Goal: Task Accomplishment & Management: Manage account settings

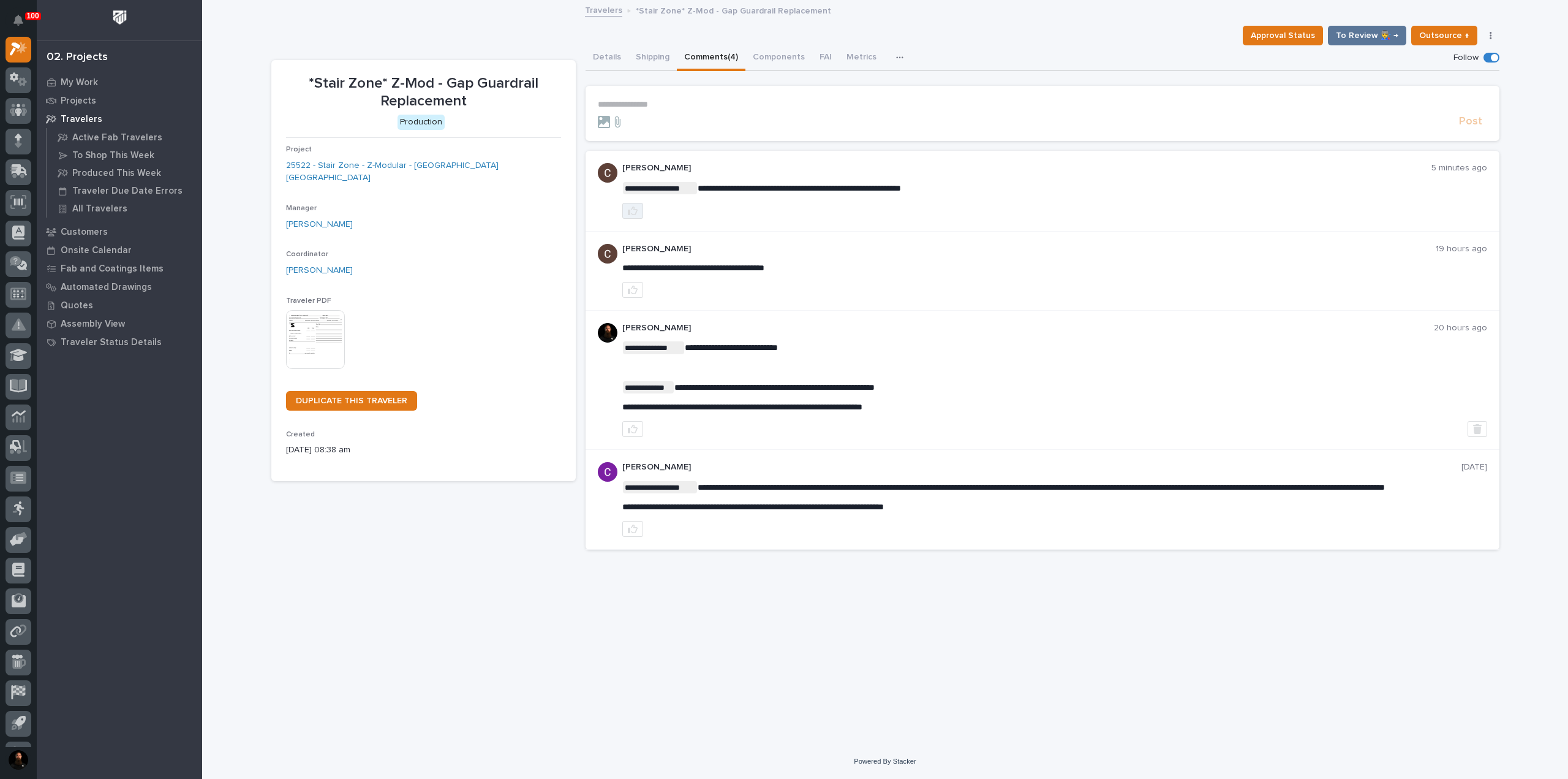
click at [628, 214] on icon "button" at bounding box center [632, 211] width 10 height 10
click at [663, 101] on p "**********" at bounding box center [1042, 104] width 890 height 10
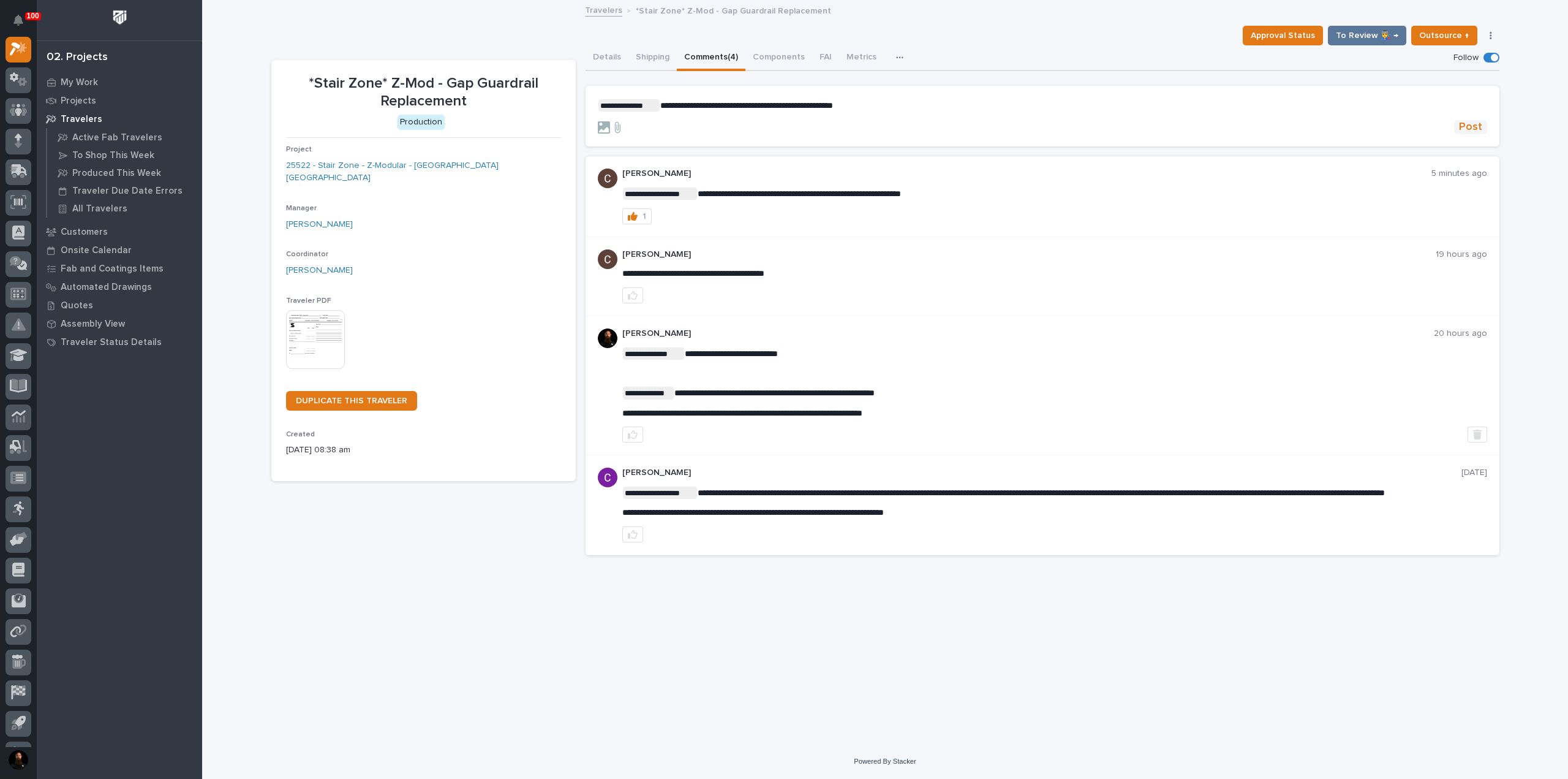
click at [1473, 128] on span "Post" at bounding box center [1470, 127] width 23 height 14
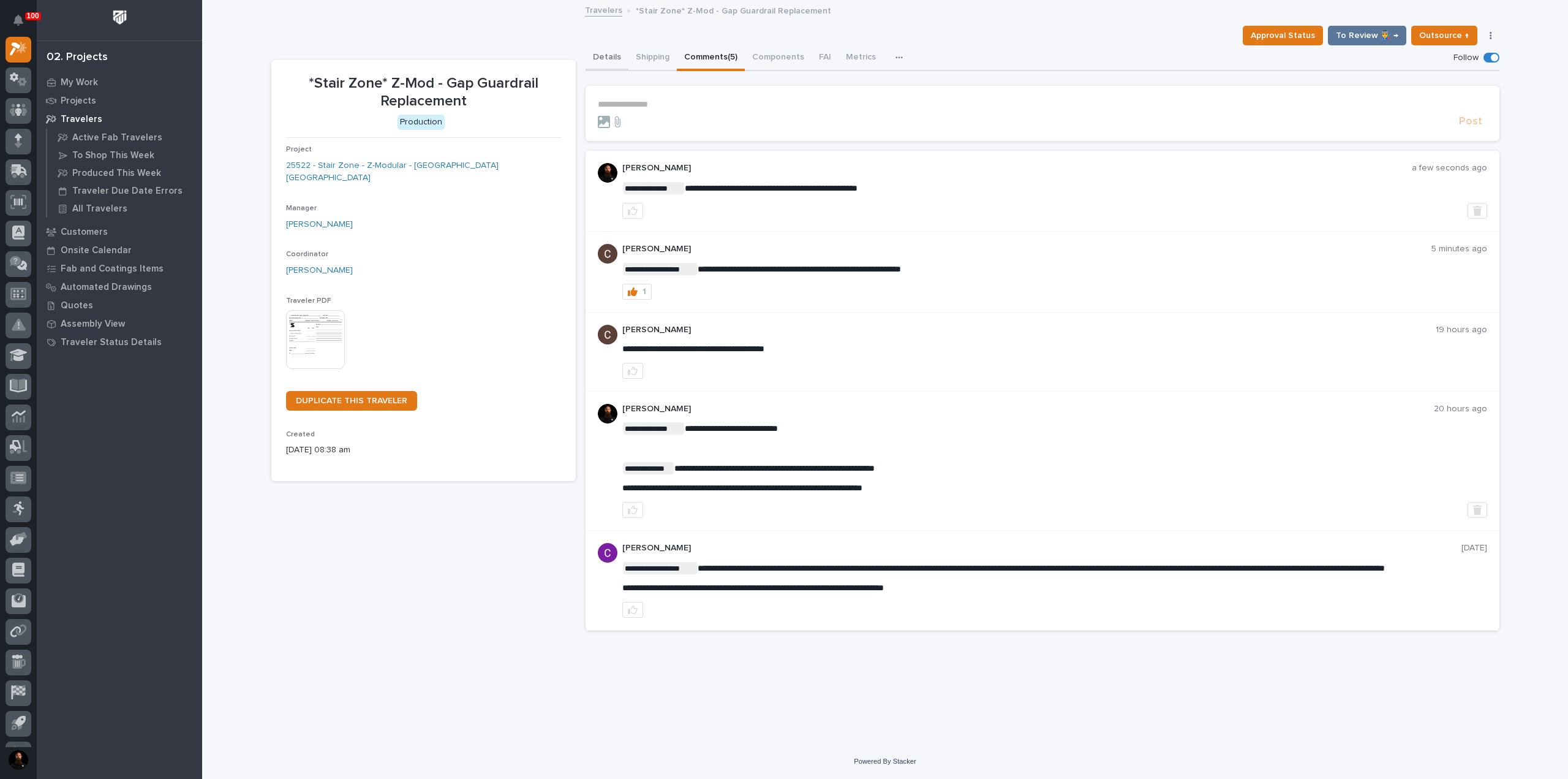
click at [607, 55] on button "Details" at bounding box center [607, 58] width 43 height 26
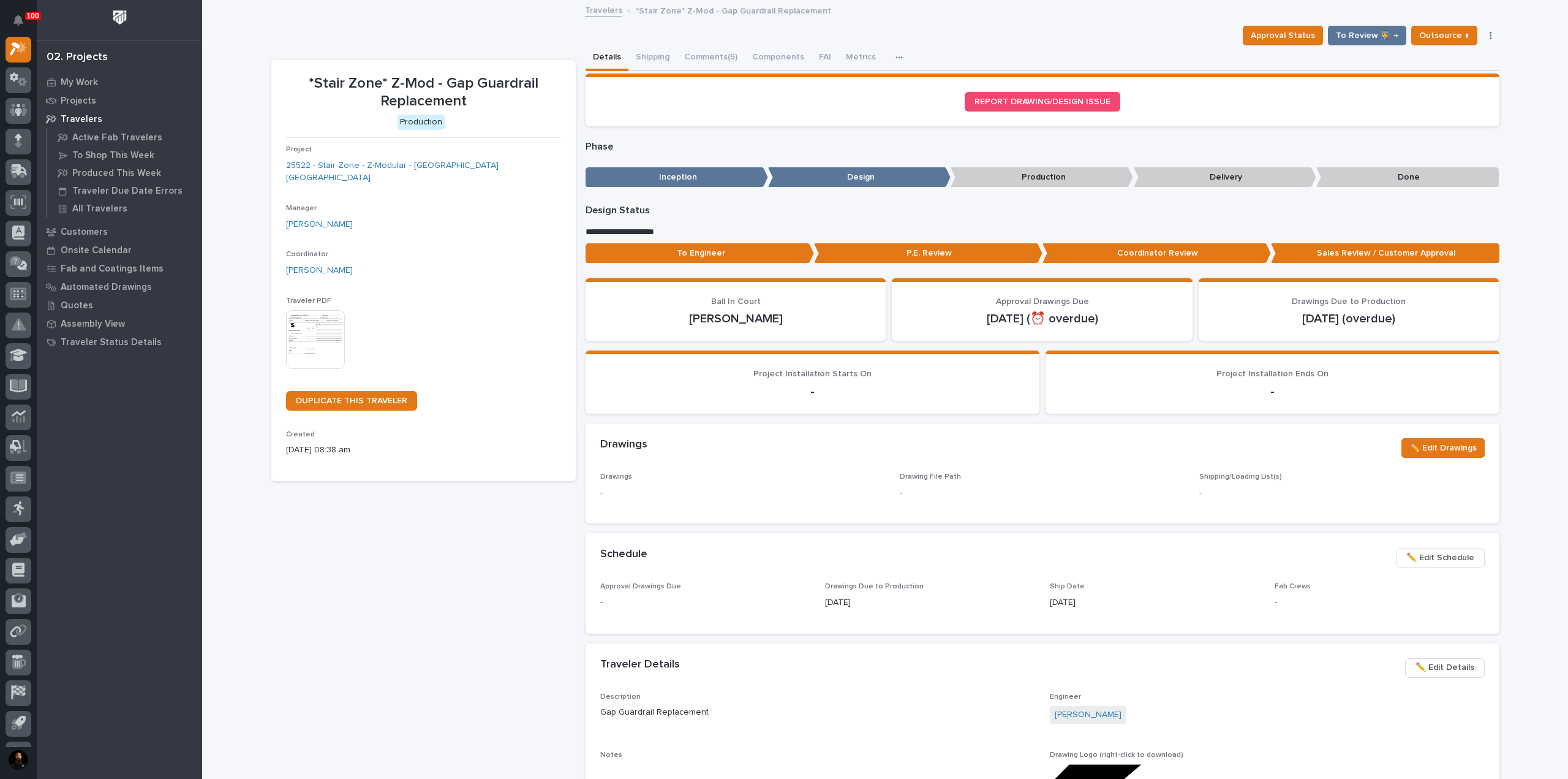
click at [733, 257] on p "To Engineer" at bounding box center [700, 254] width 229 height 21
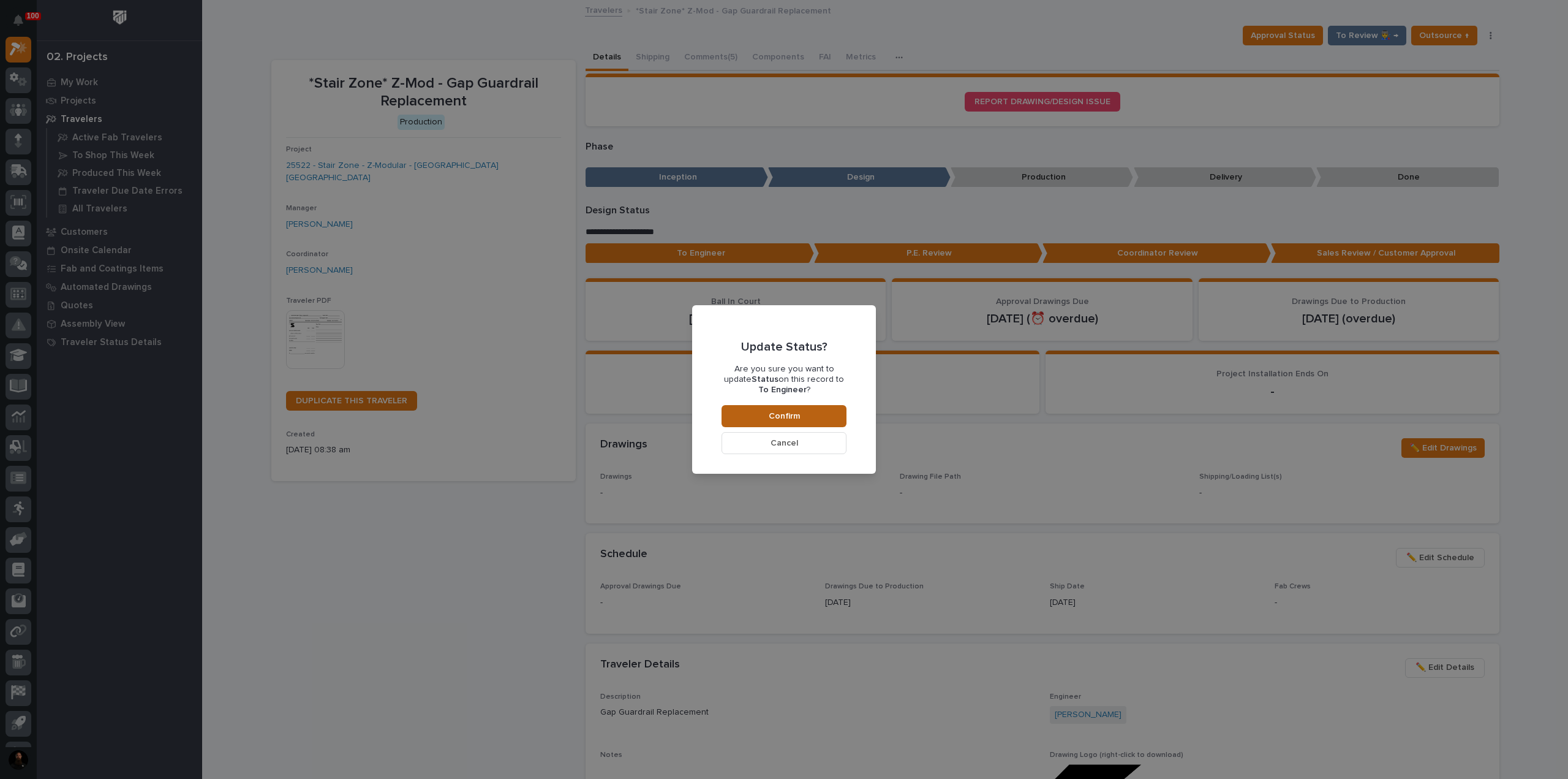
click at [798, 414] on span "Confirm" at bounding box center [784, 416] width 32 height 11
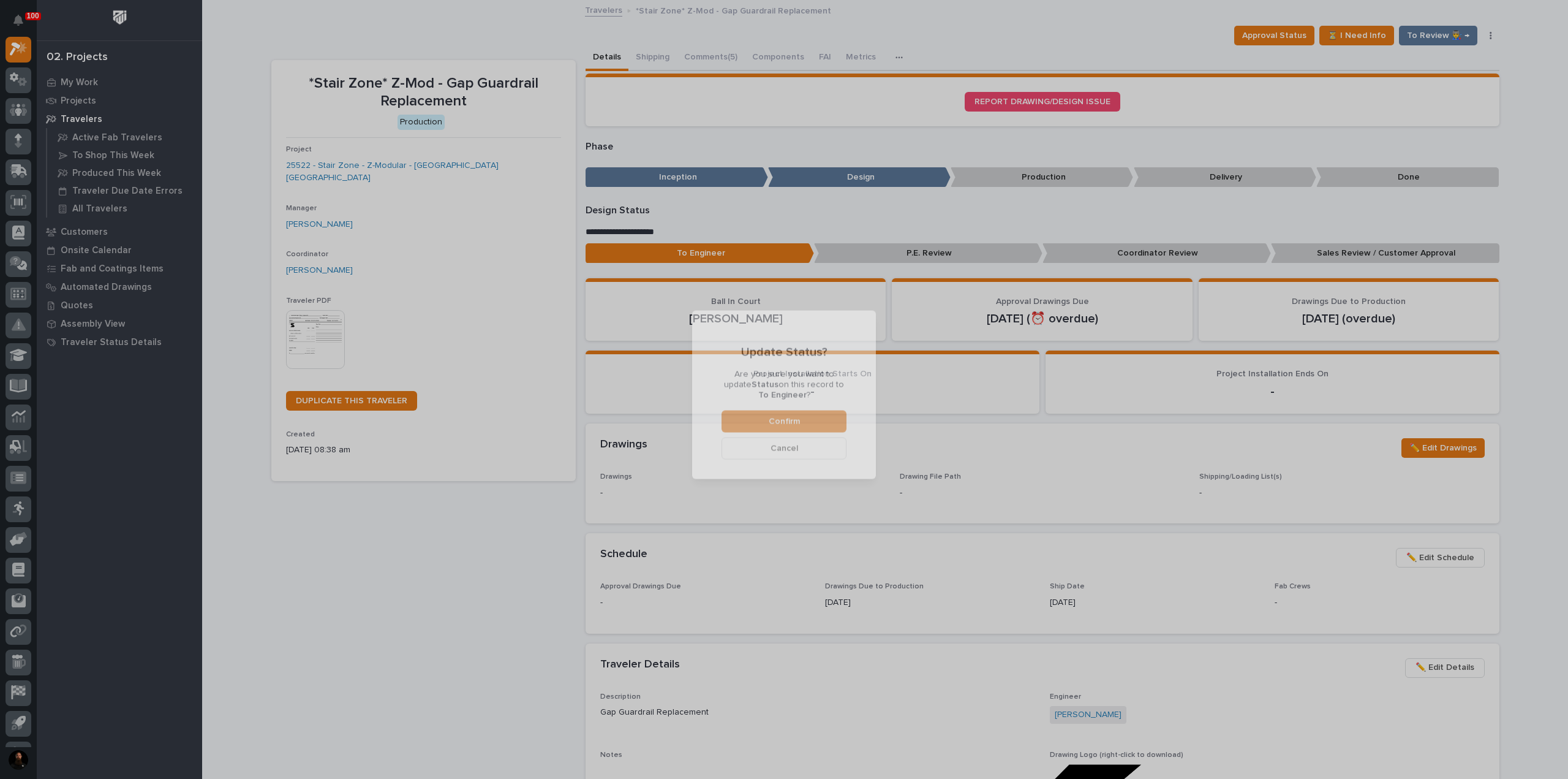
scroll to position [73, 0]
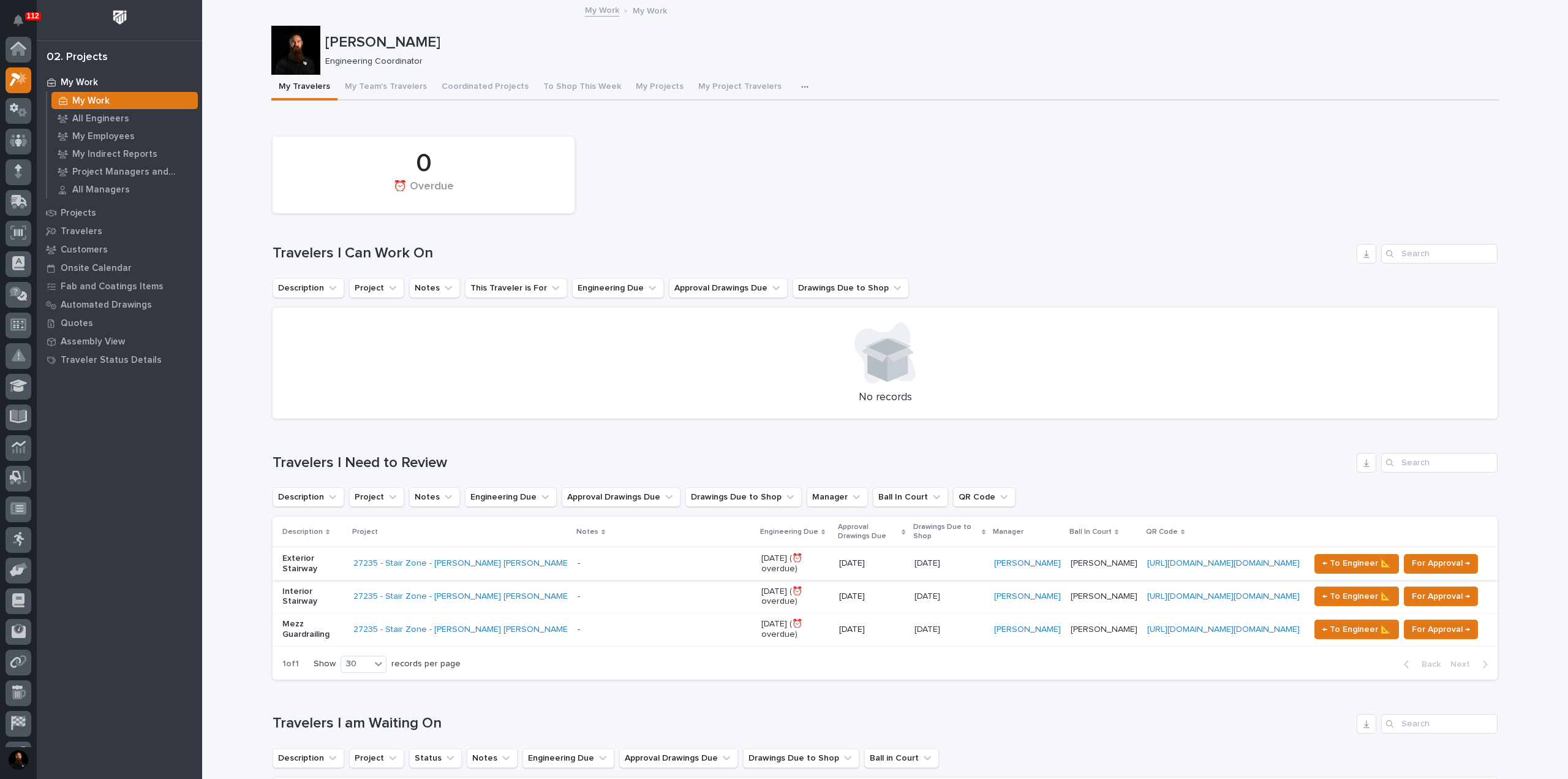
scroll to position [31, 0]
click at [303, 556] on p "Exterior Stairway" at bounding box center [313, 563] width 62 height 21
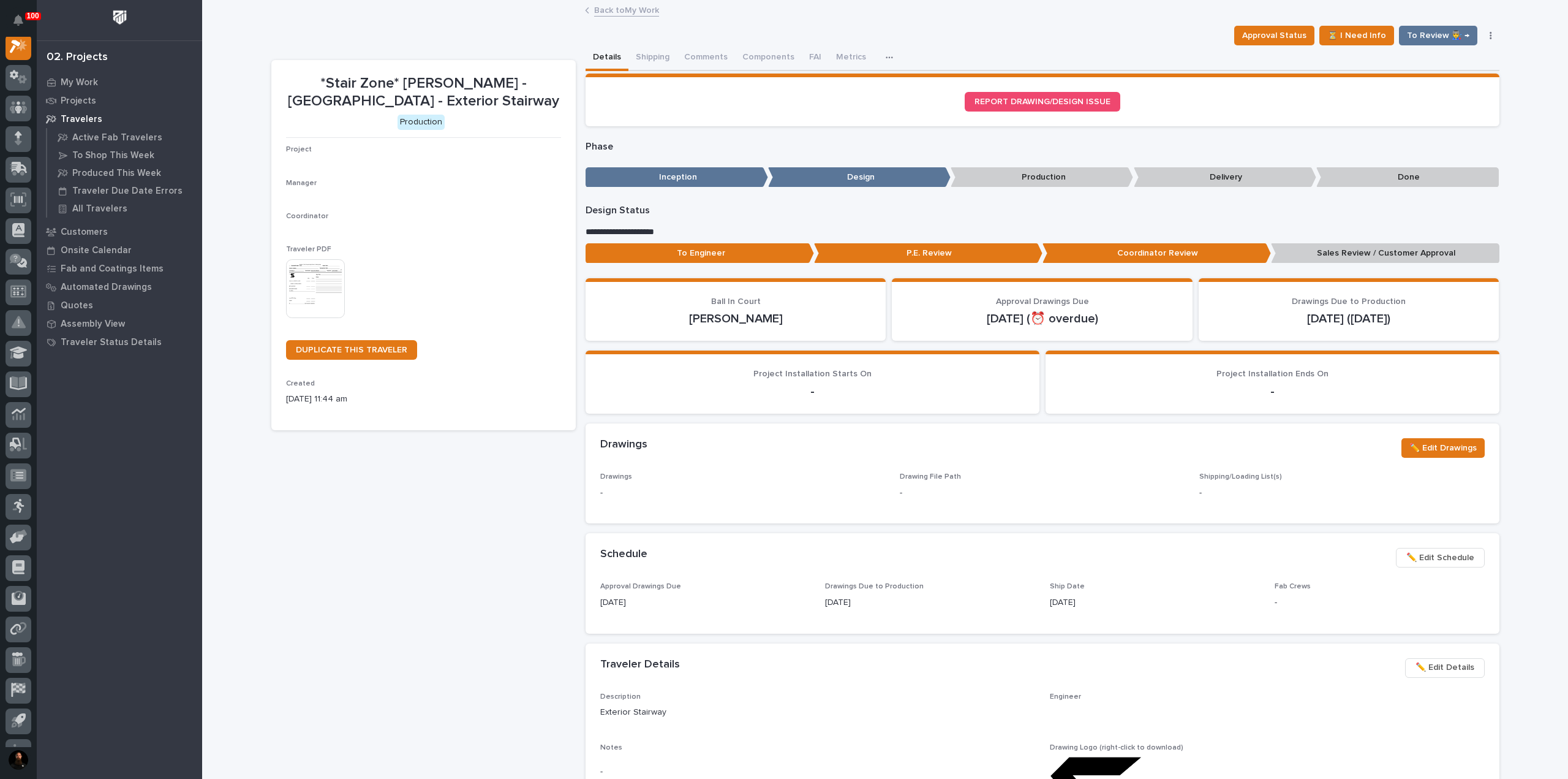
scroll to position [31, 0]
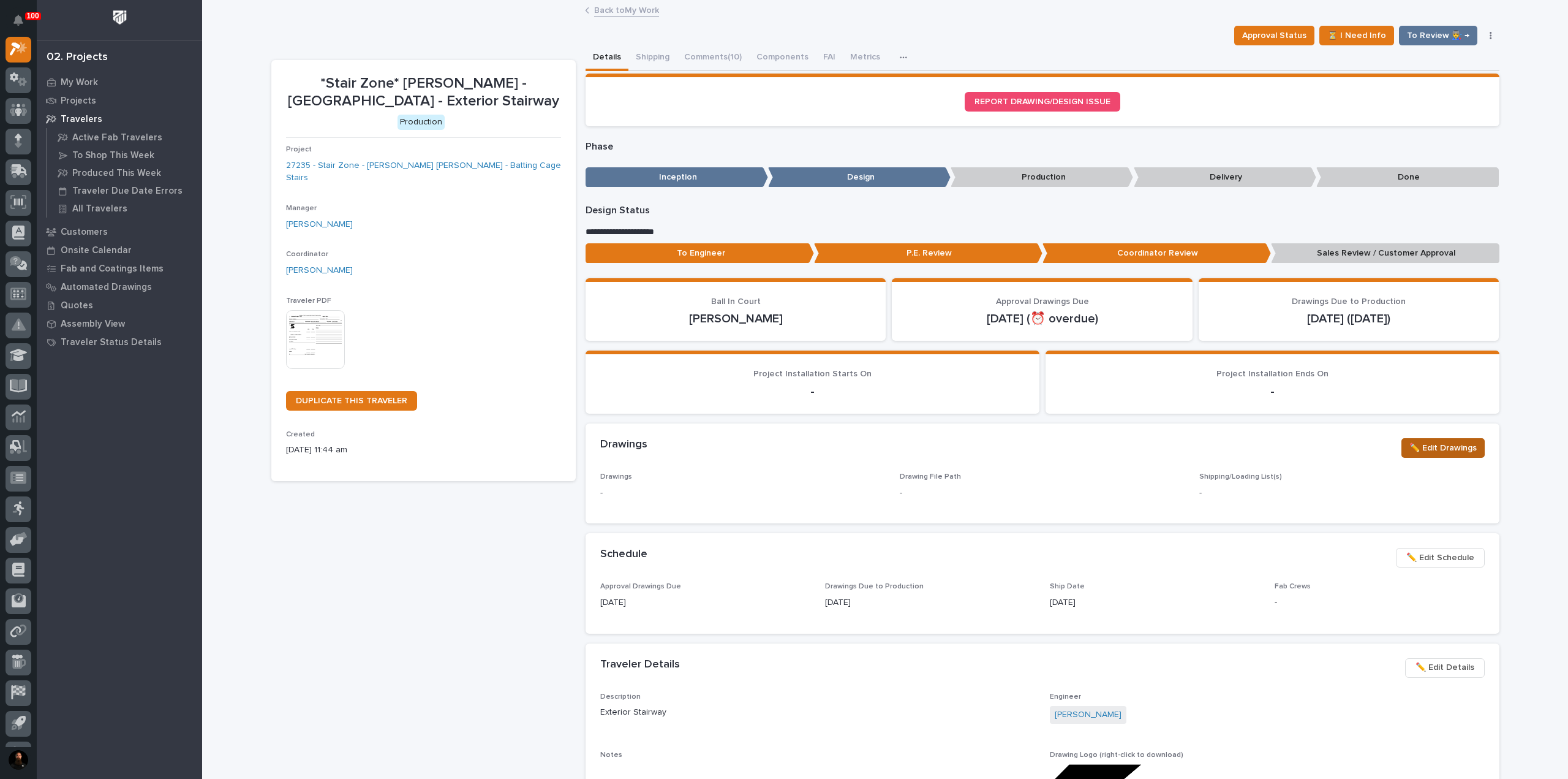
click at [1418, 449] on span "✏️ Edit Drawings" at bounding box center [1443, 448] width 67 height 15
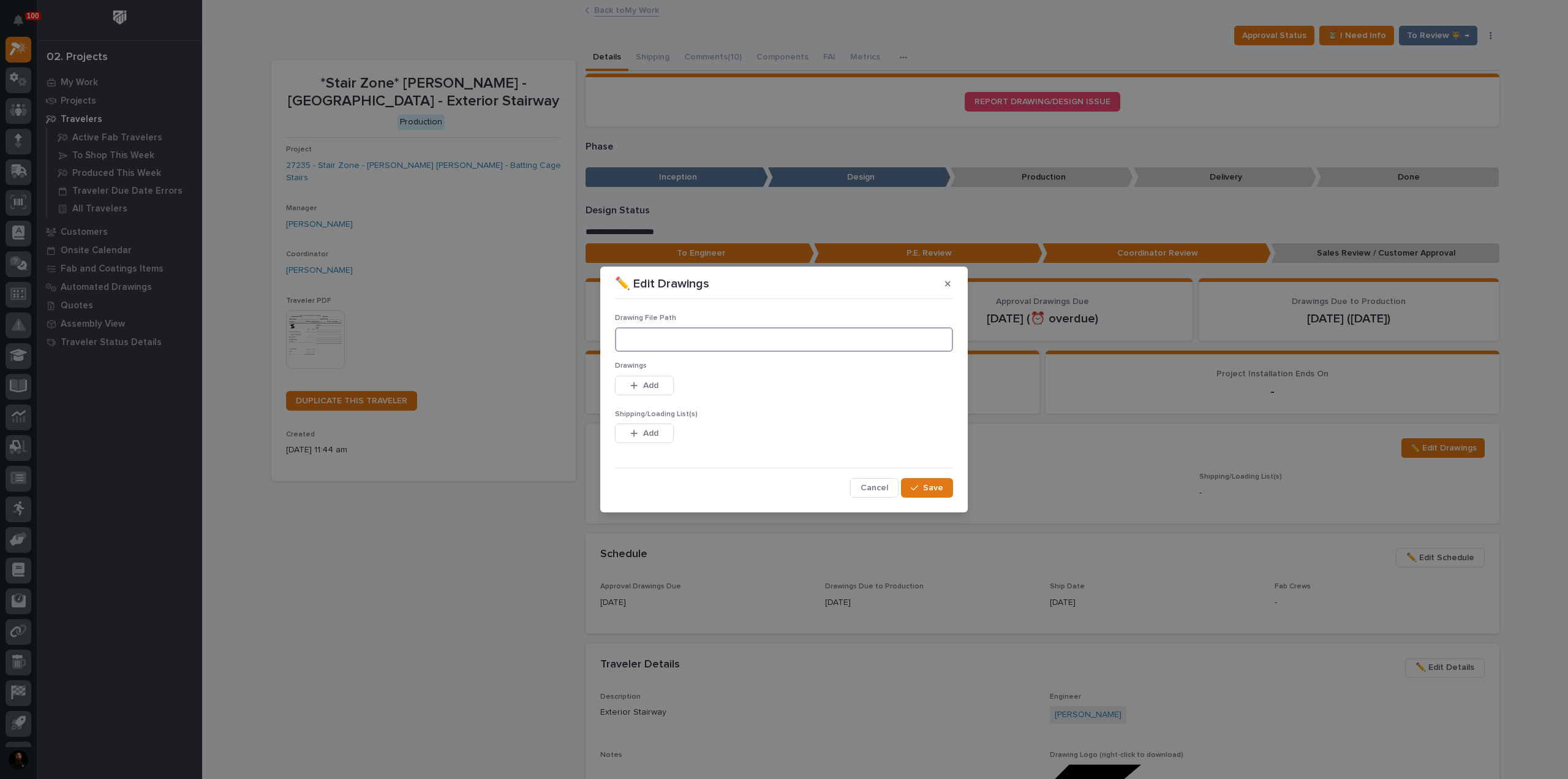
click at [663, 340] on input at bounding box center [784, 339] width 338 height 24
paste input "M:\Moeller Purcell\27235 East Forsynth\01 Engineering\09 Final Documents\04 Fab"
type input "M:\Moeller Purcell\27235 East Forsynth\01 Engineering\09 Final Documents\04 Fab"
click at [723, 333] on input at bounding box center [784, 339] width 338 height 24
paste input "M:\Moeller Purcell\27235 East Forsynth\01 Engineering\09 Final Documents"
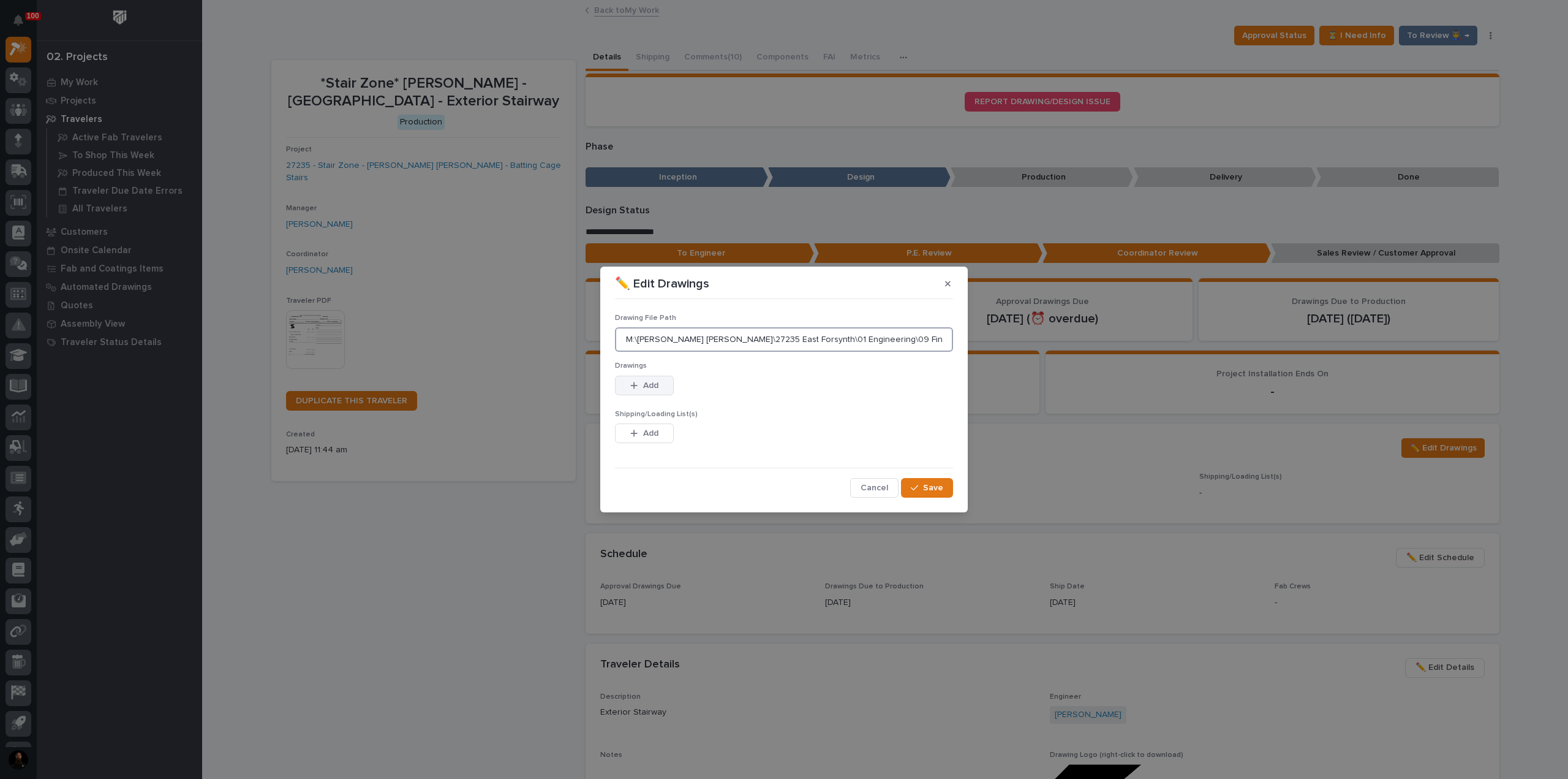
type input "M:\Moeller Purcell\27235 East Forsynth\01 Engineering\09 Final Documents"
click at [660, 385] on button "Add" at bounding box center [645, 385] width 59 height 20
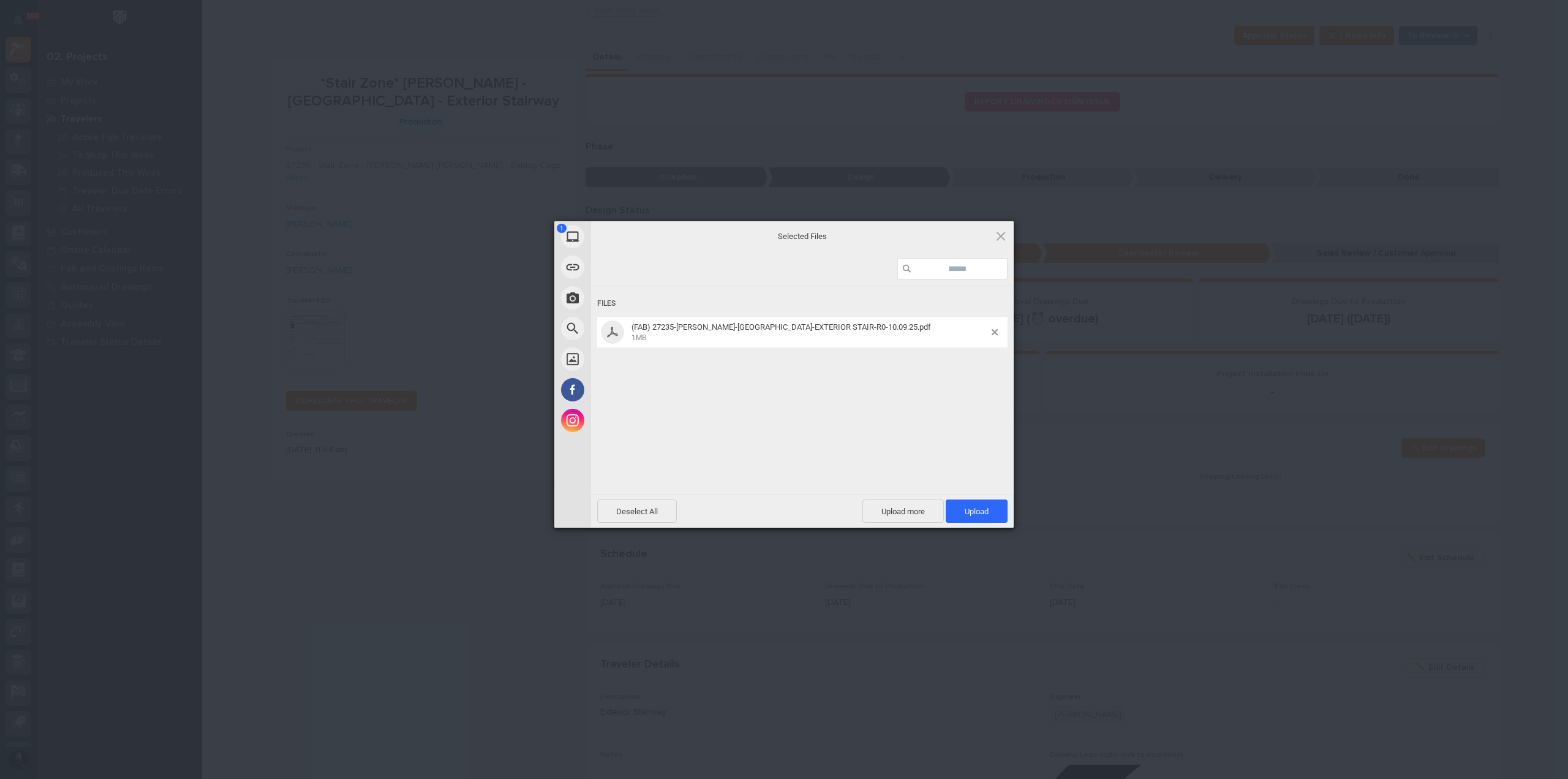
click at [979, 508] on span "Upload 1" at bounding box center [976, 511] width 24 height 10
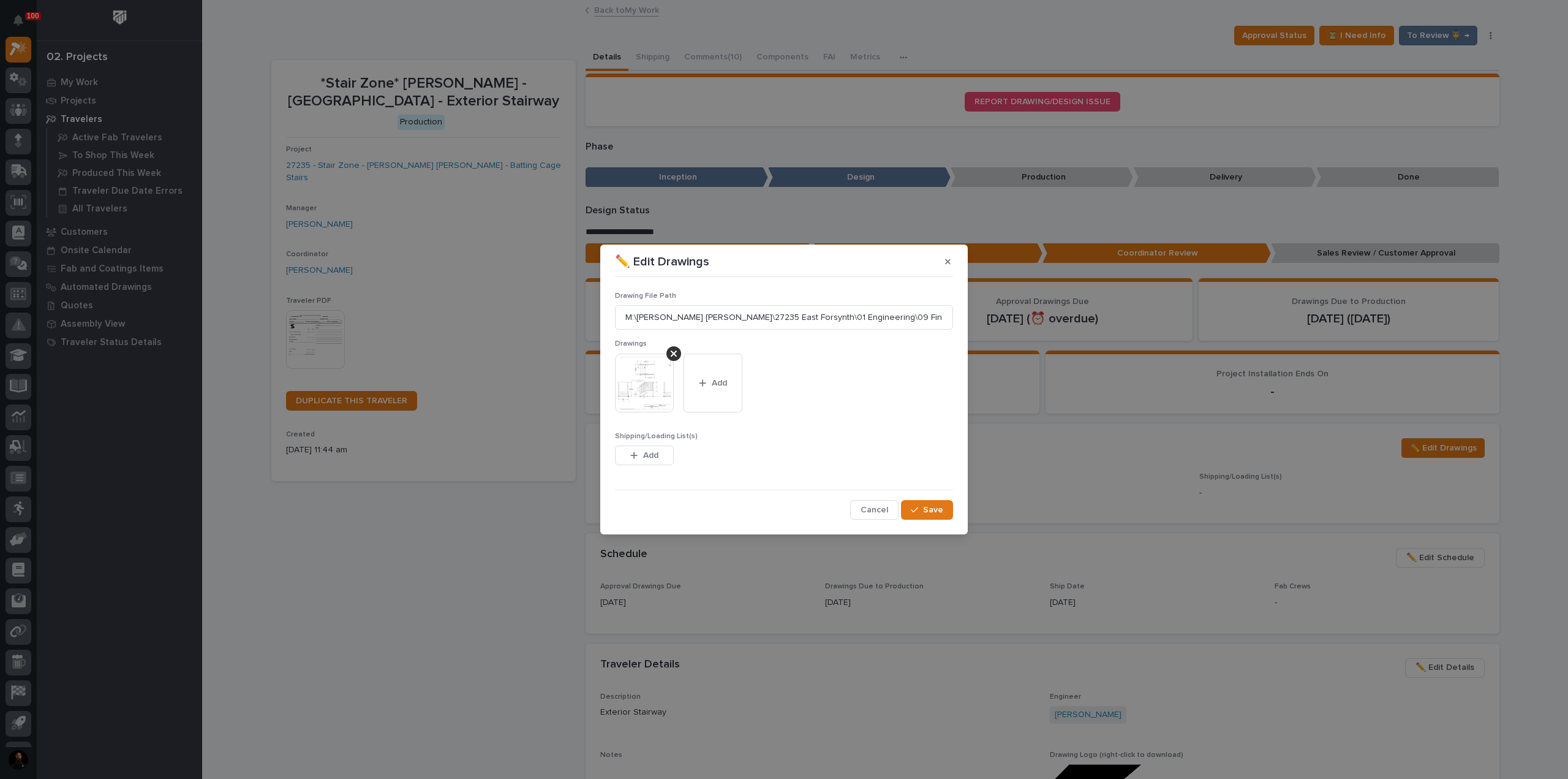
drag, startPoint x: 660, startPoint y: 464, endPoint x: 722, endPoint y: 449, distance: 63.8
click at [660, 464] on button "Add" at bounding box center [645, 455] width 59 height 20
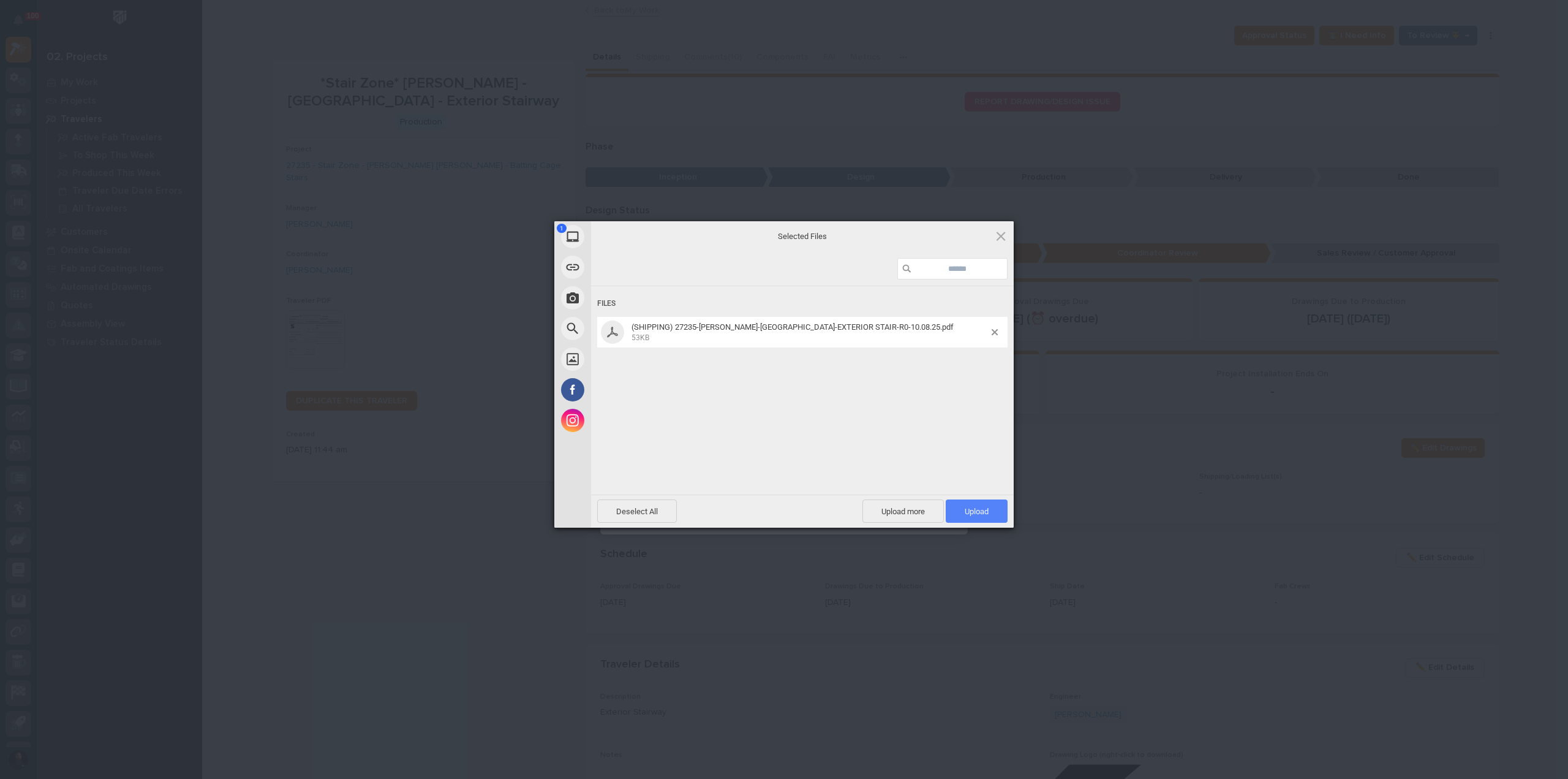
click at [992, 510] on span "Upload 1" at bounding box center [977, 511] width 62 height 23
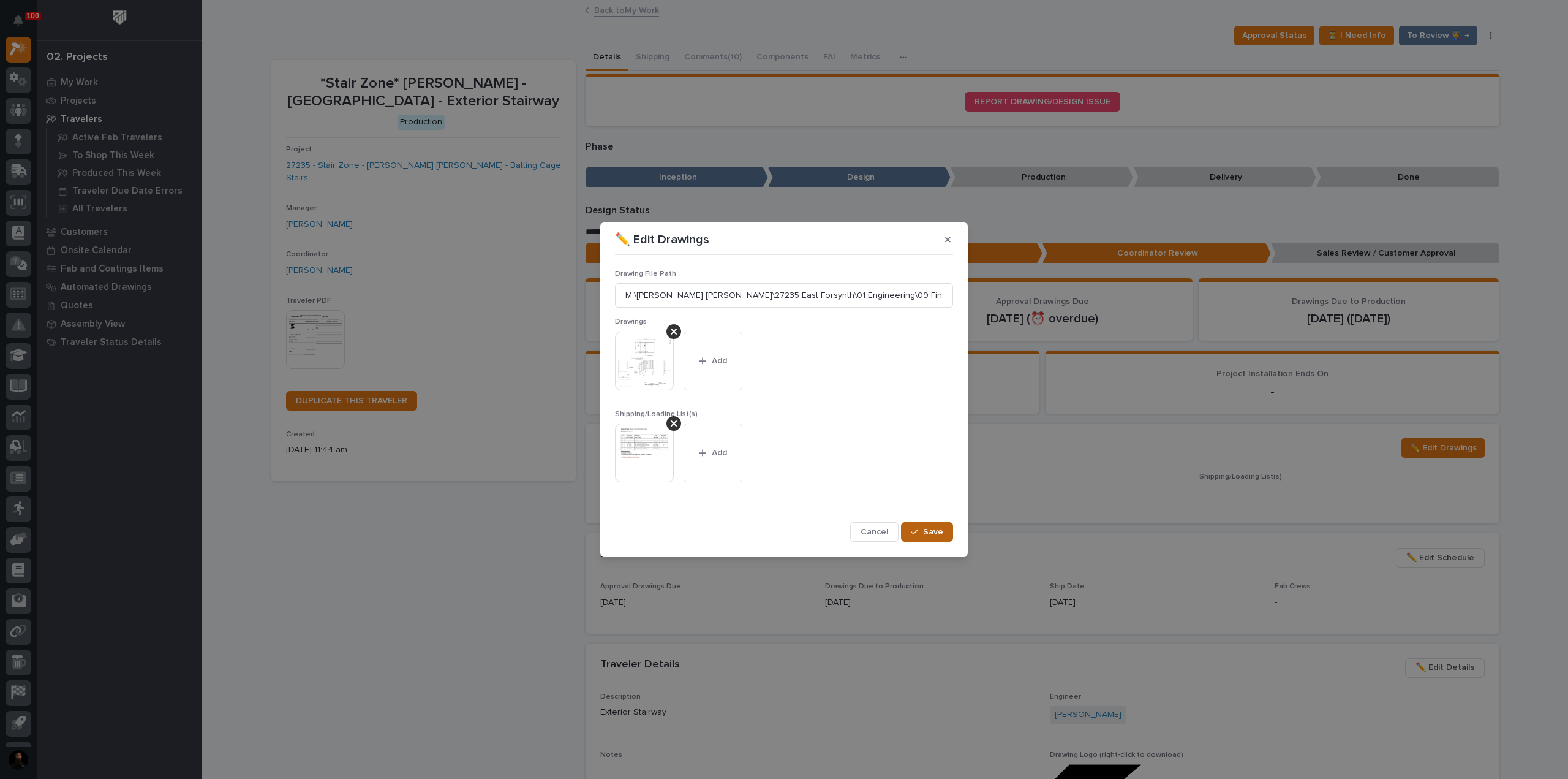
click at [934, 533] on span "Save" at bounding box center [934, 531] width 21 height 11
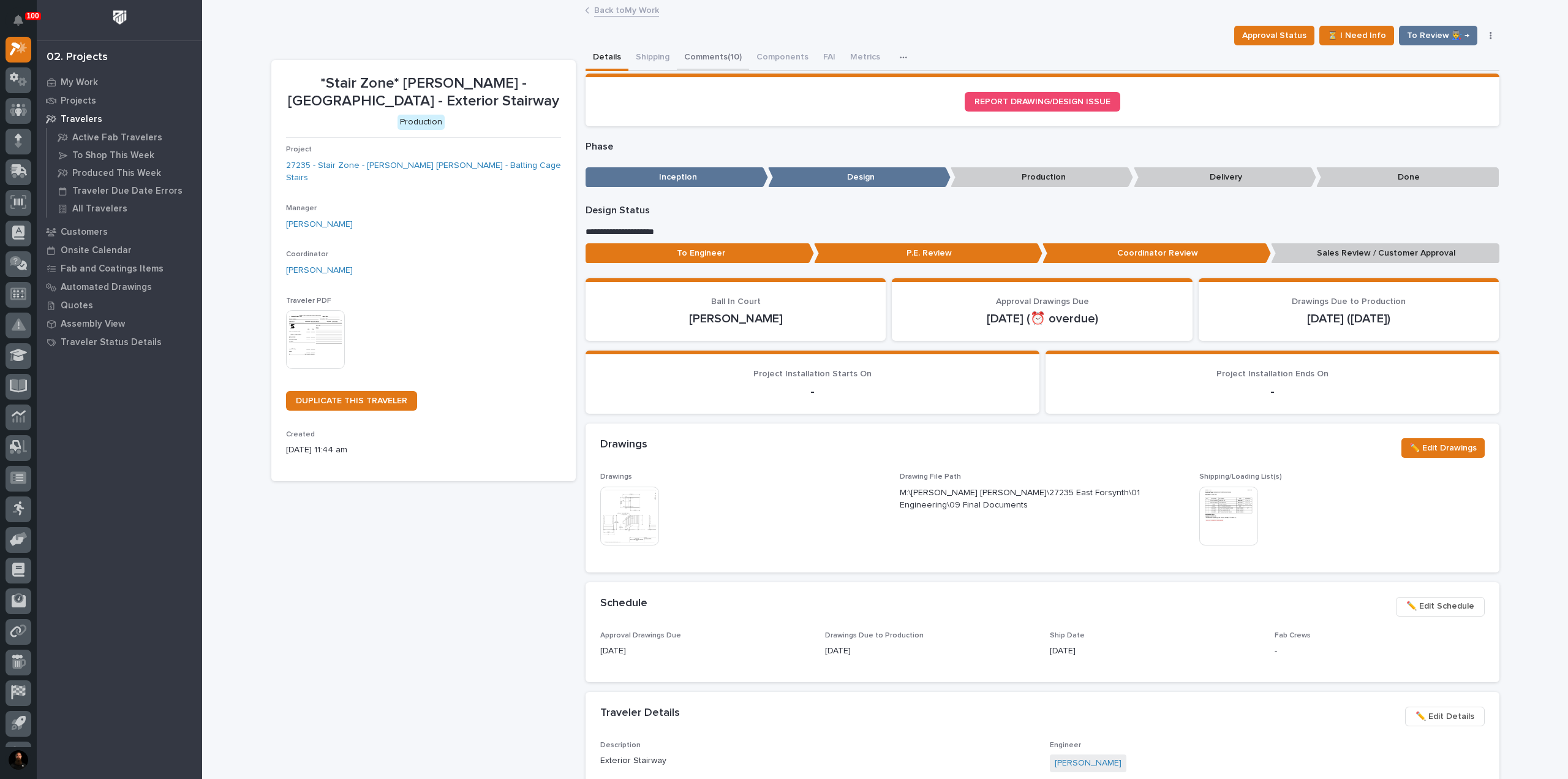
click at [700, 60] on button "Comments (10)" at bounding box center [713, 58] width 73 height 26
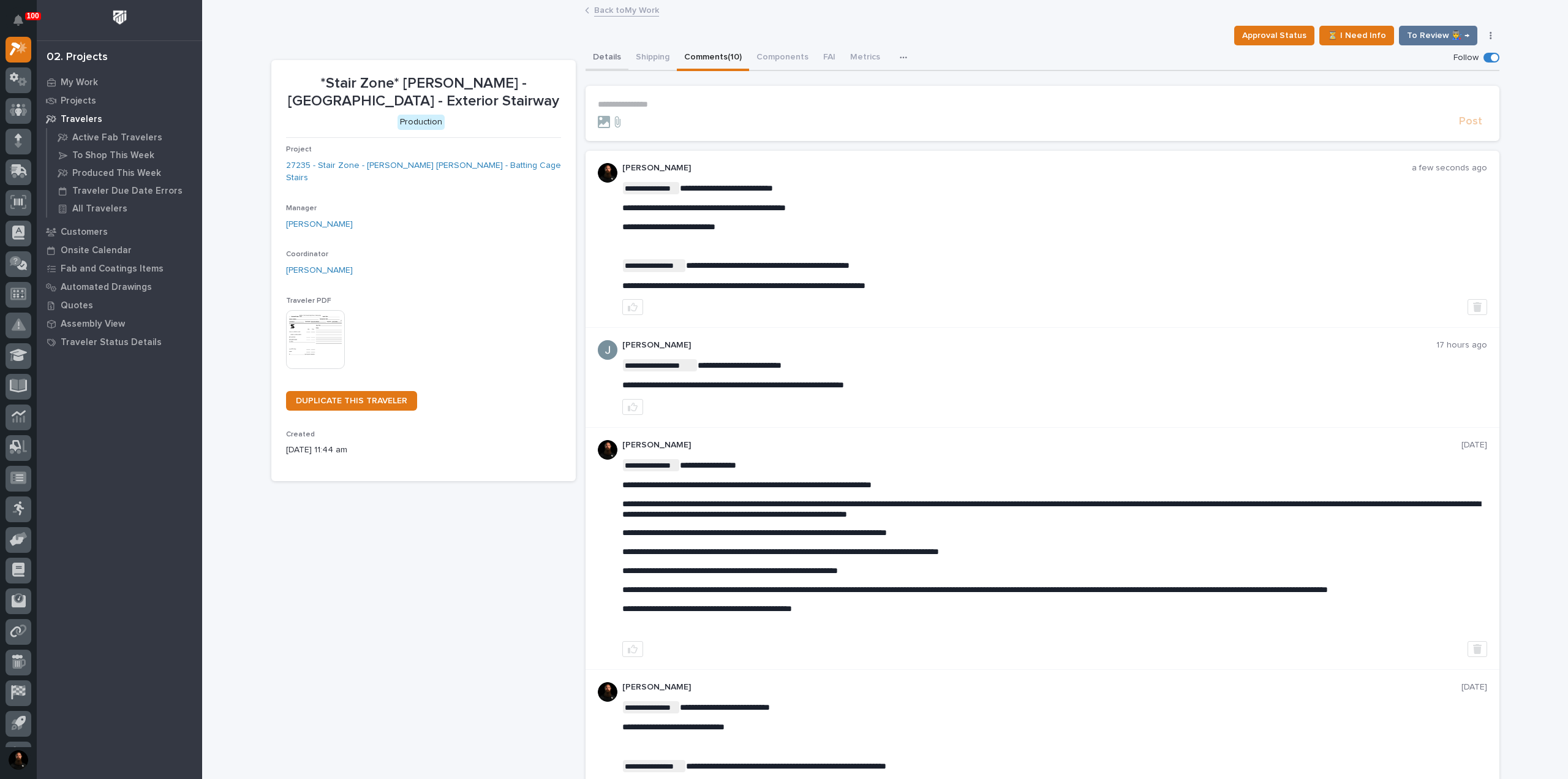
click at [607, 54] on button "Details" at bounding box center [607, 58] width 43 height 26
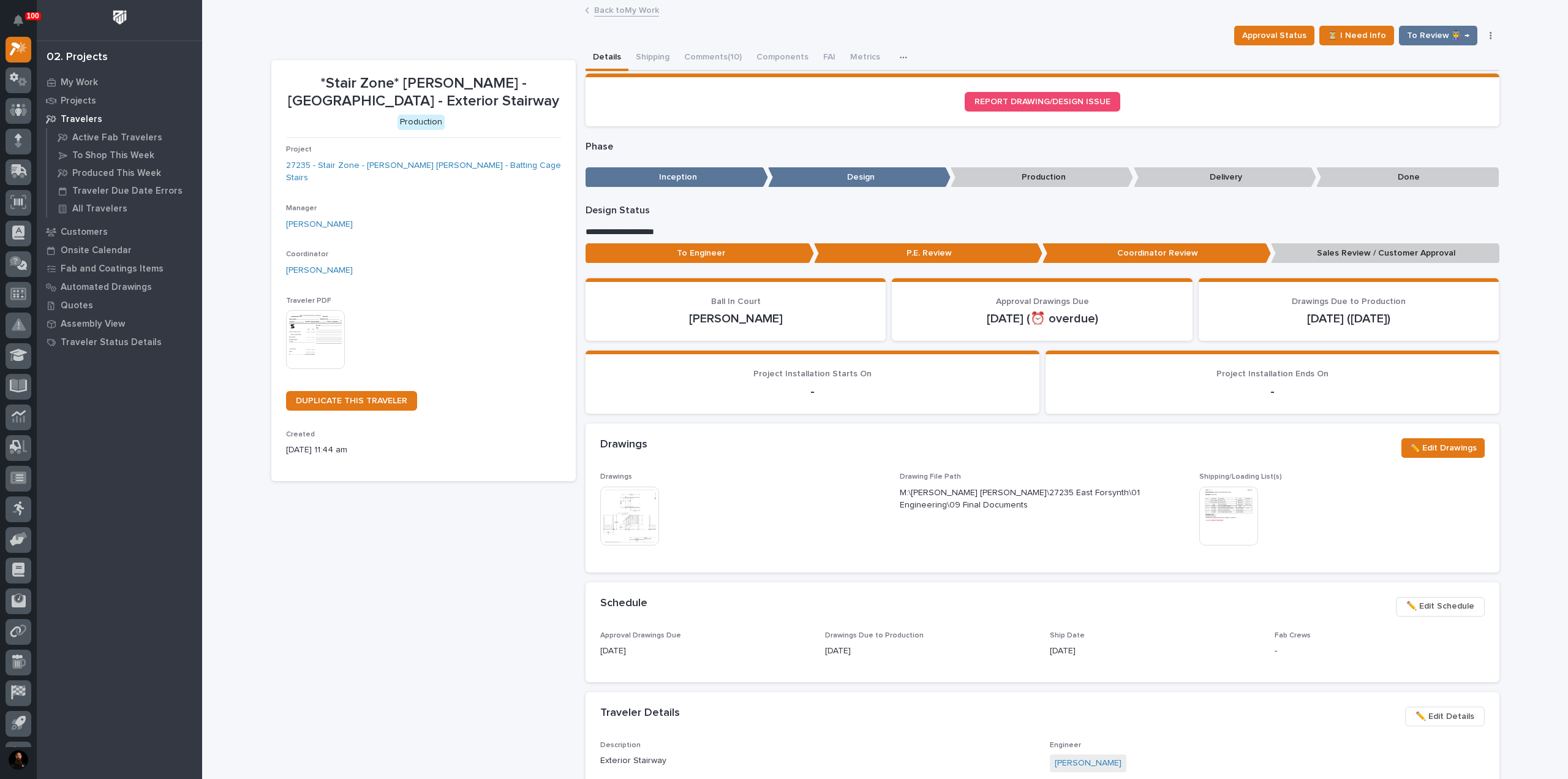
click at [1361, 249] on p "Sales Review / Customer Approval" at bounding box center [1385, 254] width 229 height 21
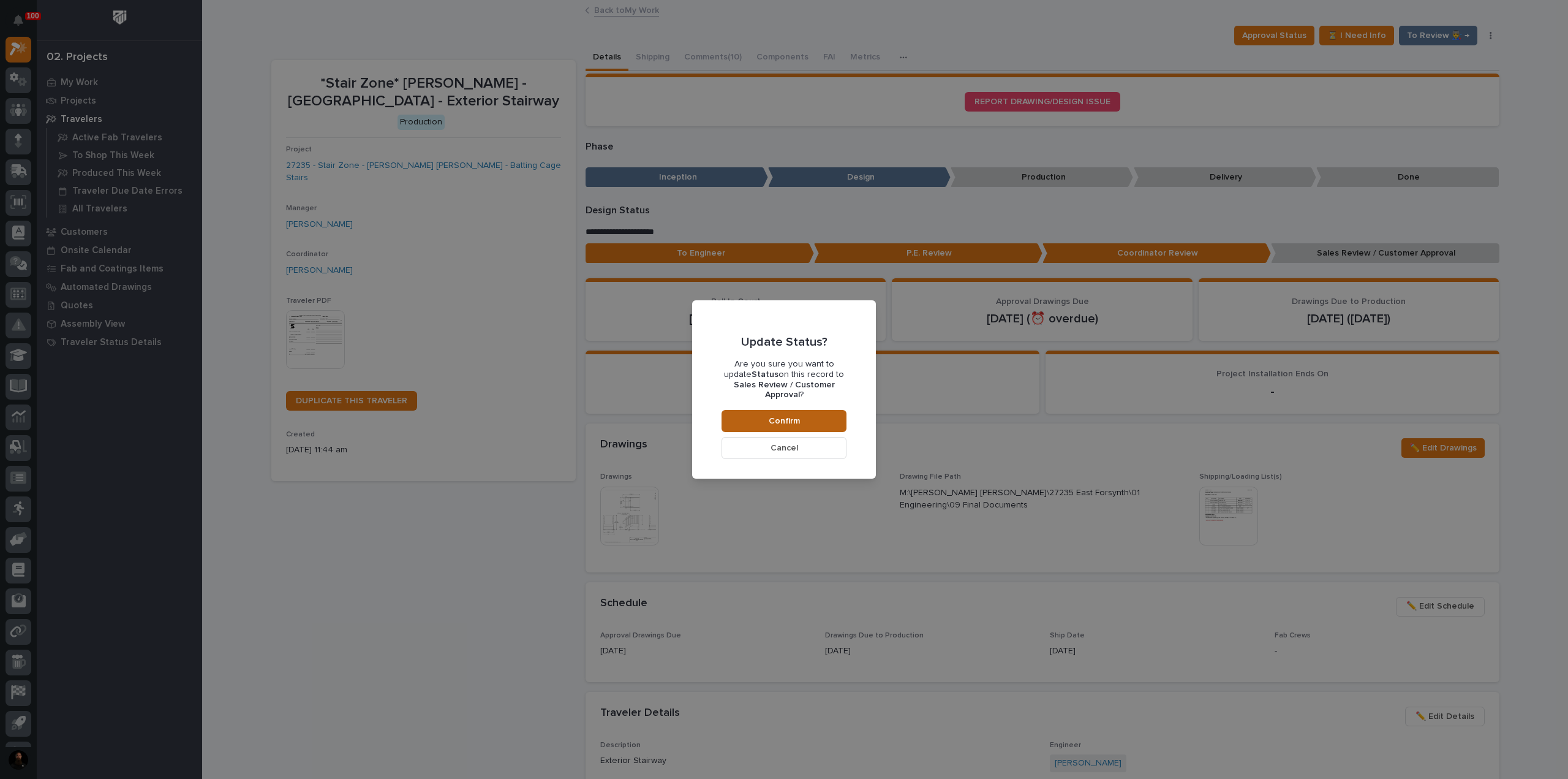
click at [829, 410] on button "Confirm" at bounding box center [784, 421] width 125 height 22
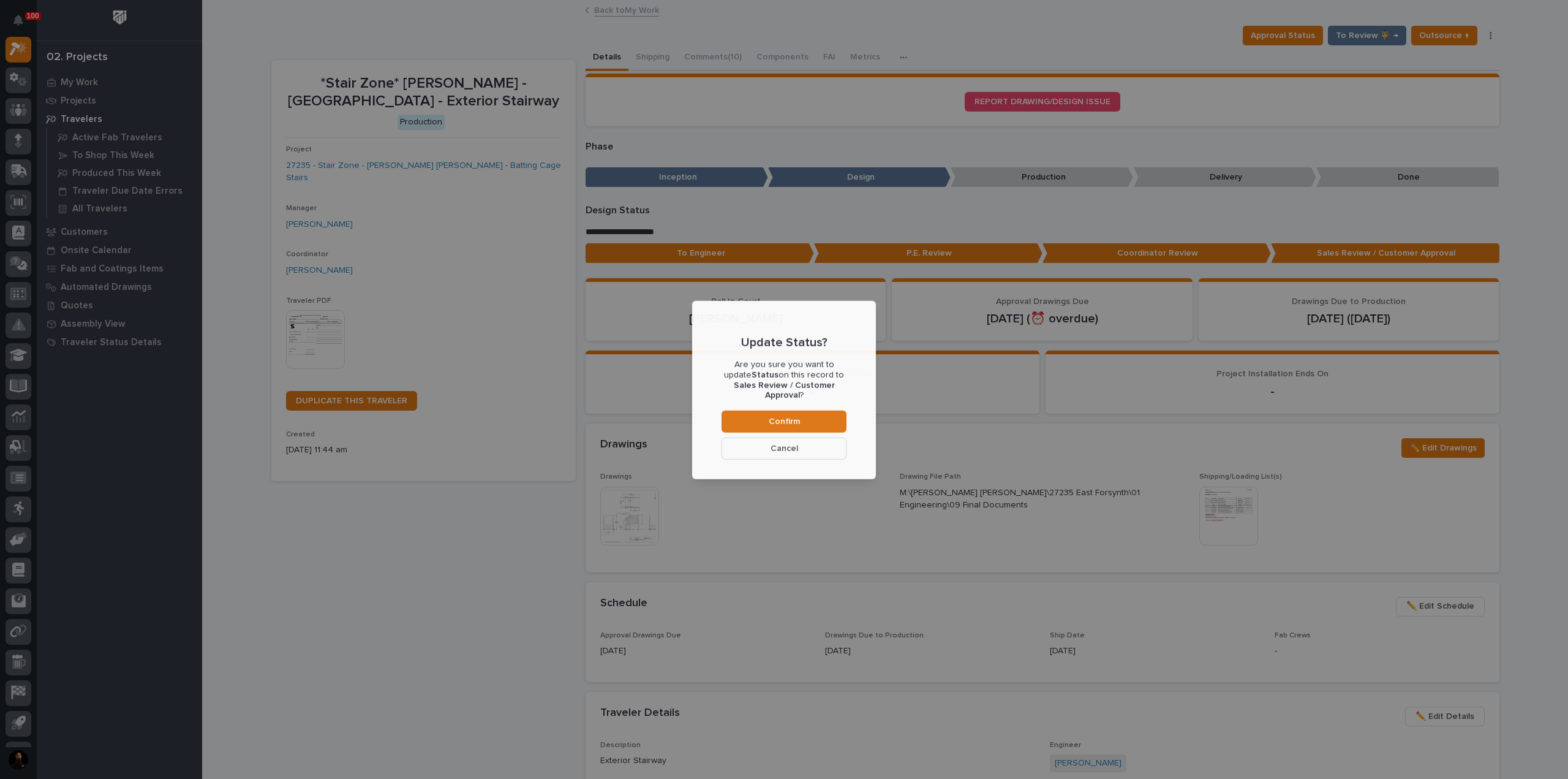
scroll to position [73, 0]
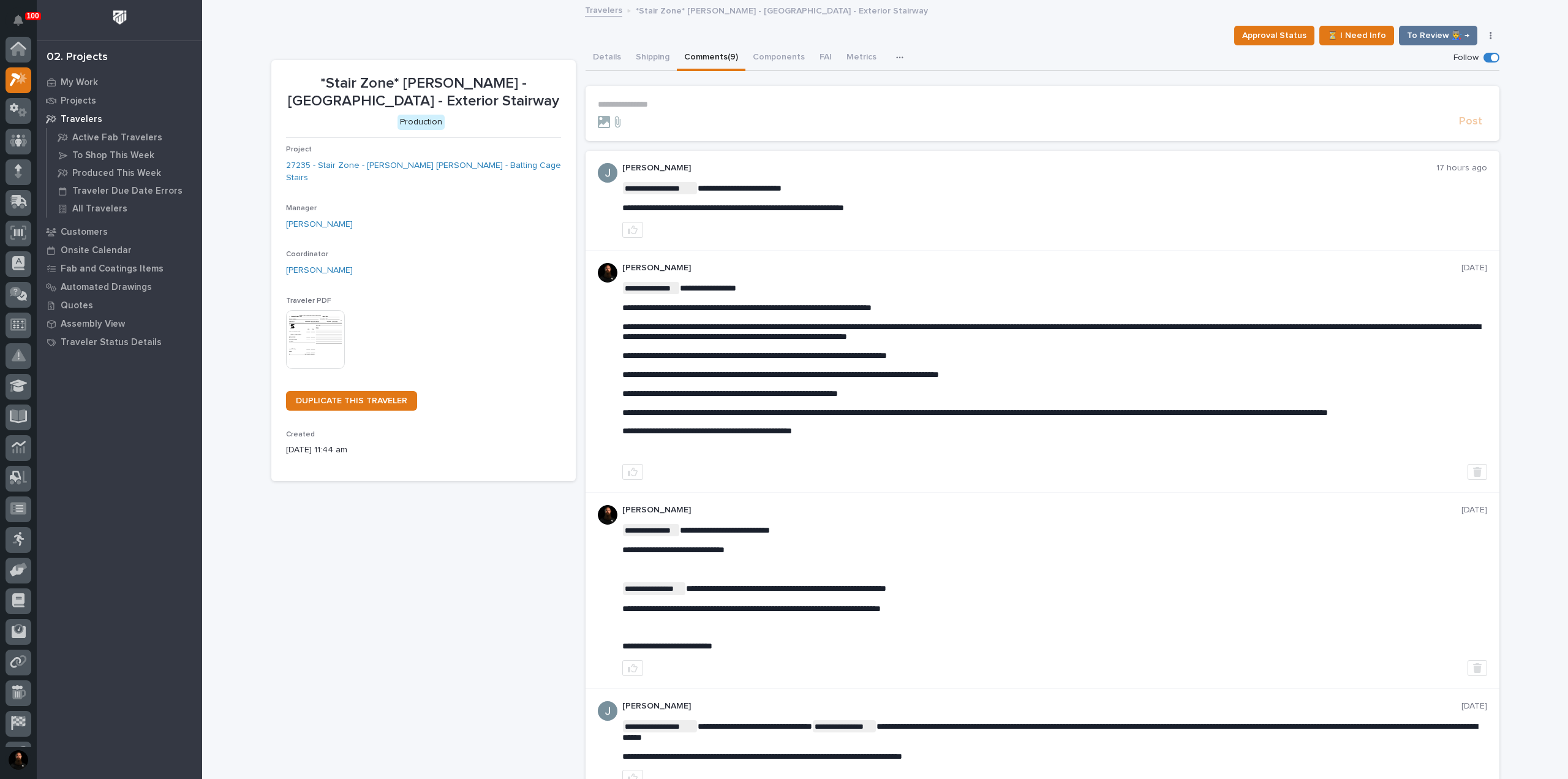
scroll to position [31, 0]
click at [700, 114] on div "Post" at bounding box center [1042, 121] width 890 height 14
click at [700, 108] on p "**********" at bounding box center [1042, 104] width 890 height 10
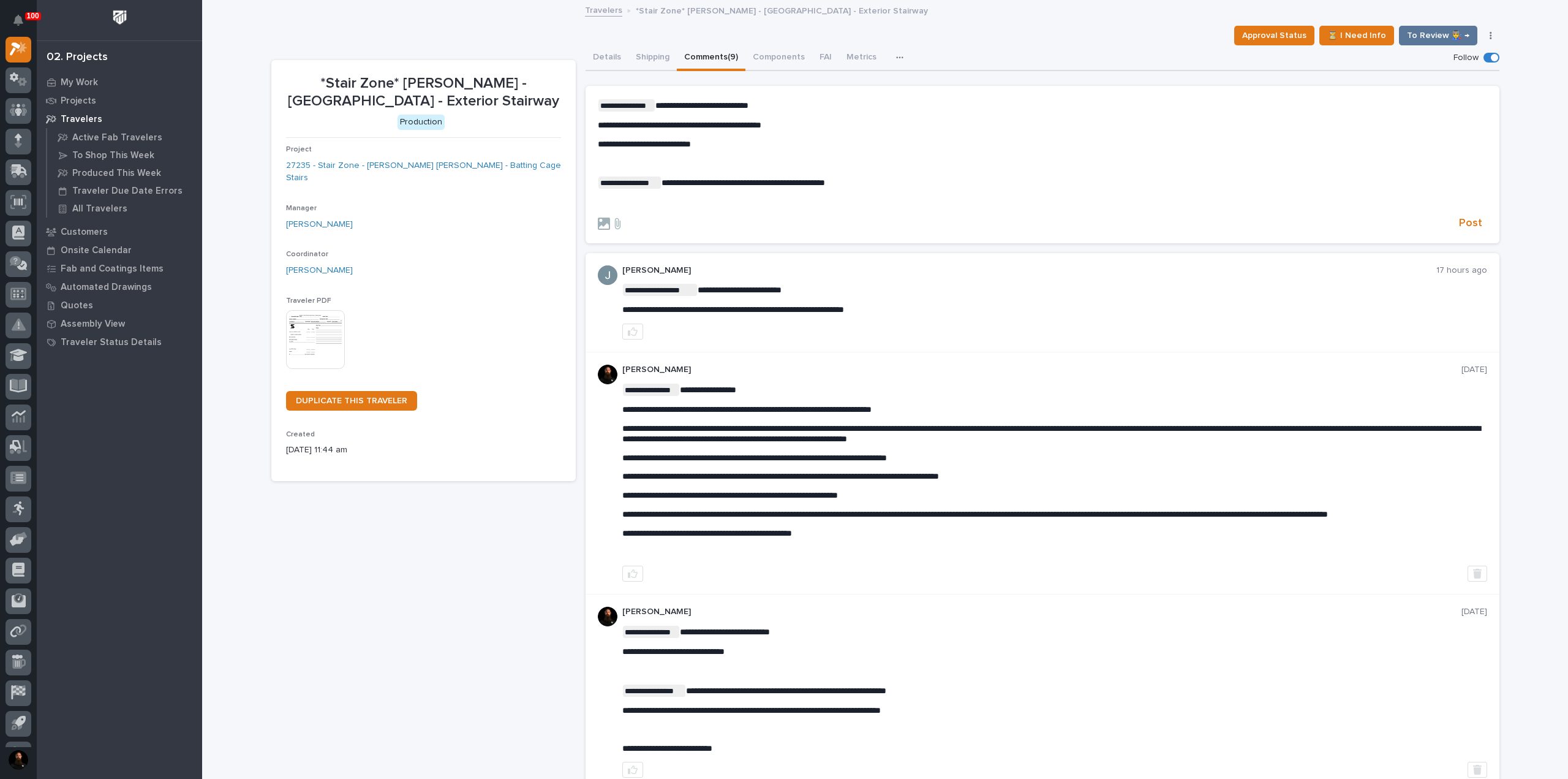
click at [745, 202] on p "﻿" at bounding box center [1042, 202] width 890 height 10
click at [1459, 219] on span "Post" at bounding box center [1470, 223] width 23 height 14
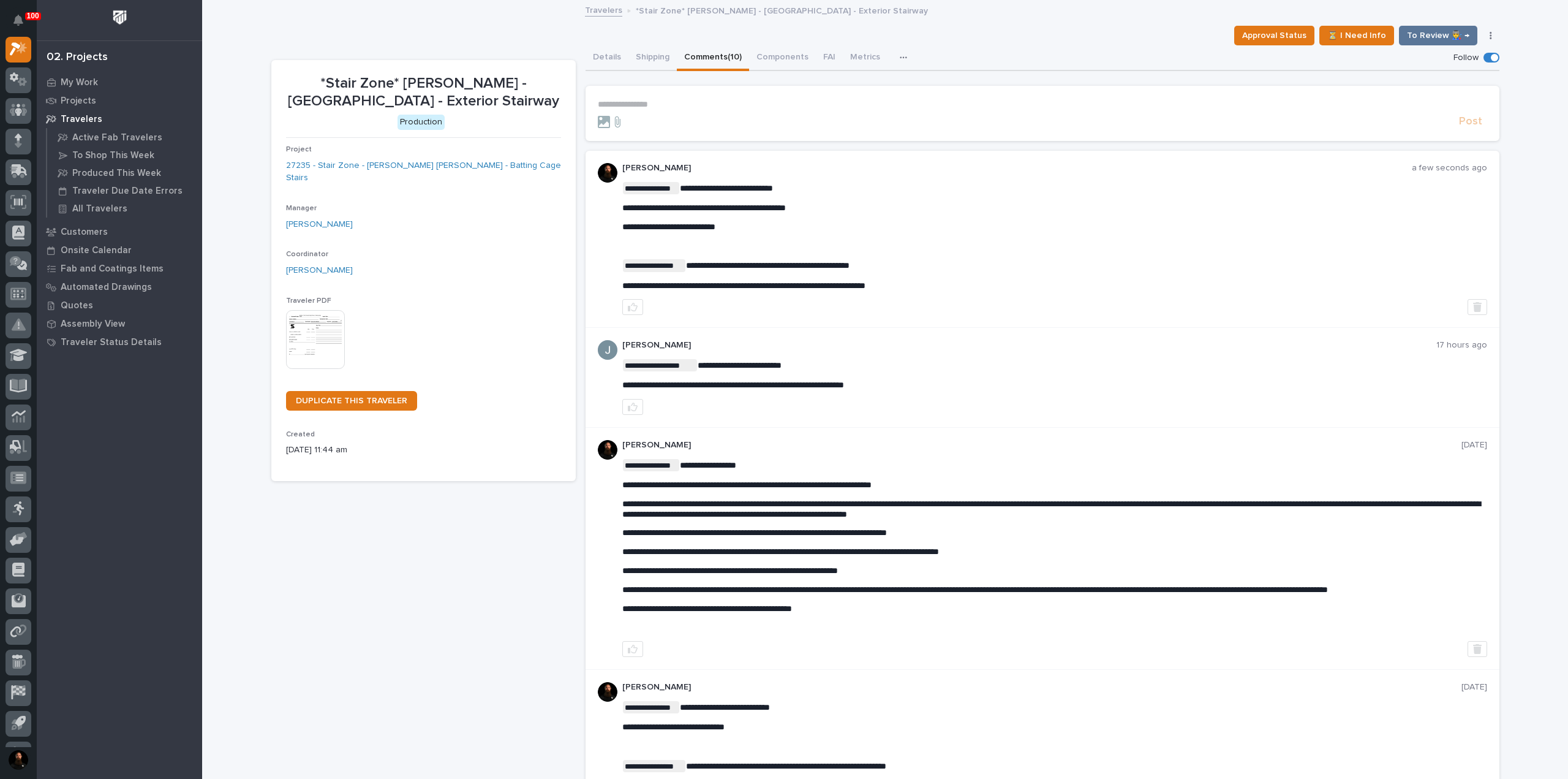
click at [488, 79] on p "*Stair Zone* Moeller - East Forsynth High School - Exterior Stairway" at bounding box center [423, 92] width 275 height 35
click at [515, 100] on p "*Stair Zone* Moeller - East Forsynth High School - Exterior Stairway" at bounding box center [423, 92] width 275 height 35
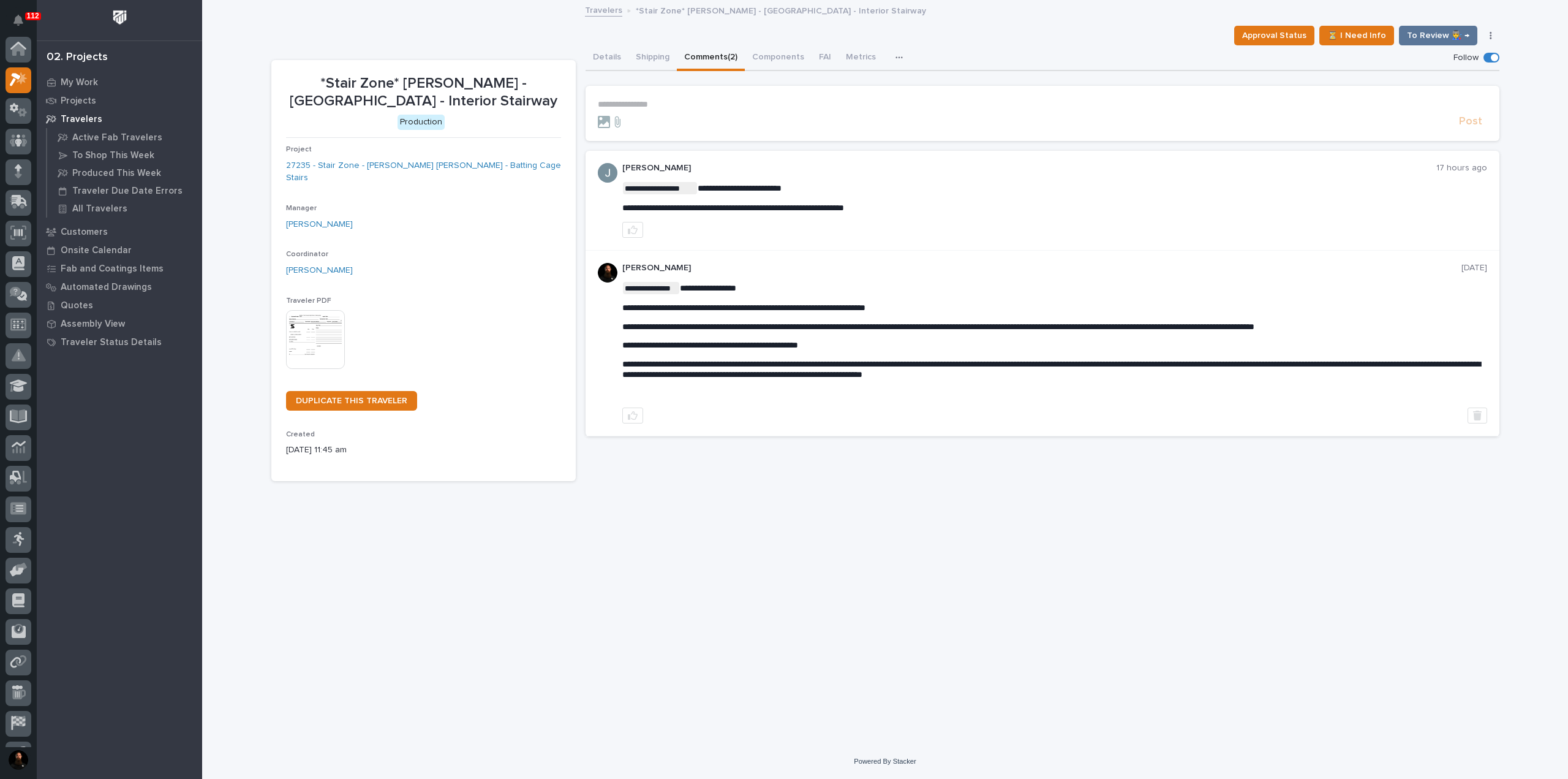
scroll to position [31, 0]
